Goal: Find specific page/section

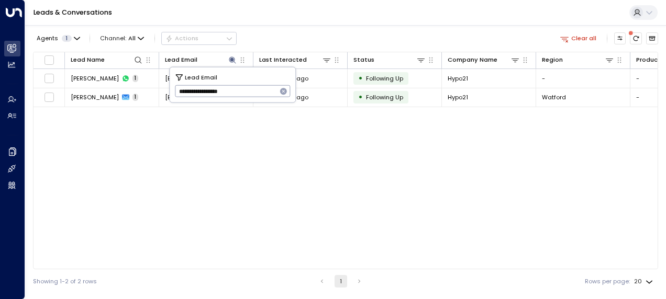
click at [283, 90] on icon "button" at bounding box center [283, 91] width 7 height 7
click at [229, 90] on input "text" at bounding box center [233, 91] width 116 height 17
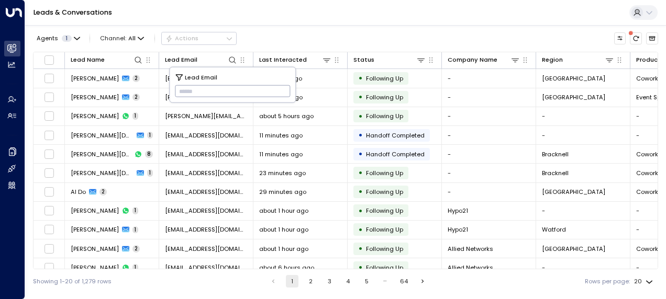
paste input "**********"
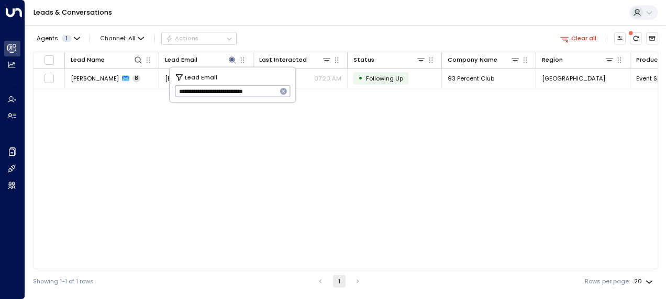
type input "**********"
